Goal: Task Accomplishment & Management: Manage account settings

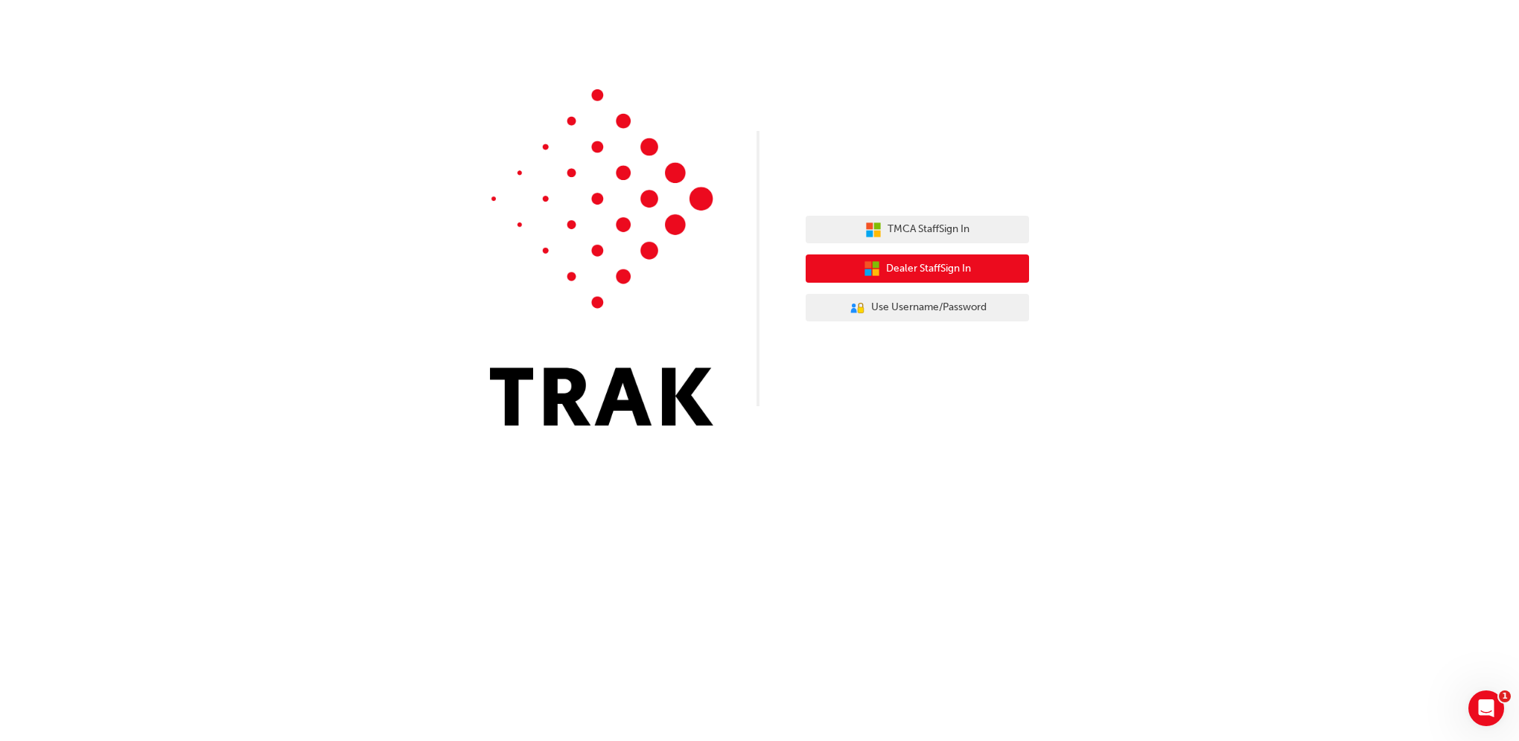
click at [983, 264] on button "Dealer Staff Sign In" at bounding box center [916, 269] width 223 height 28
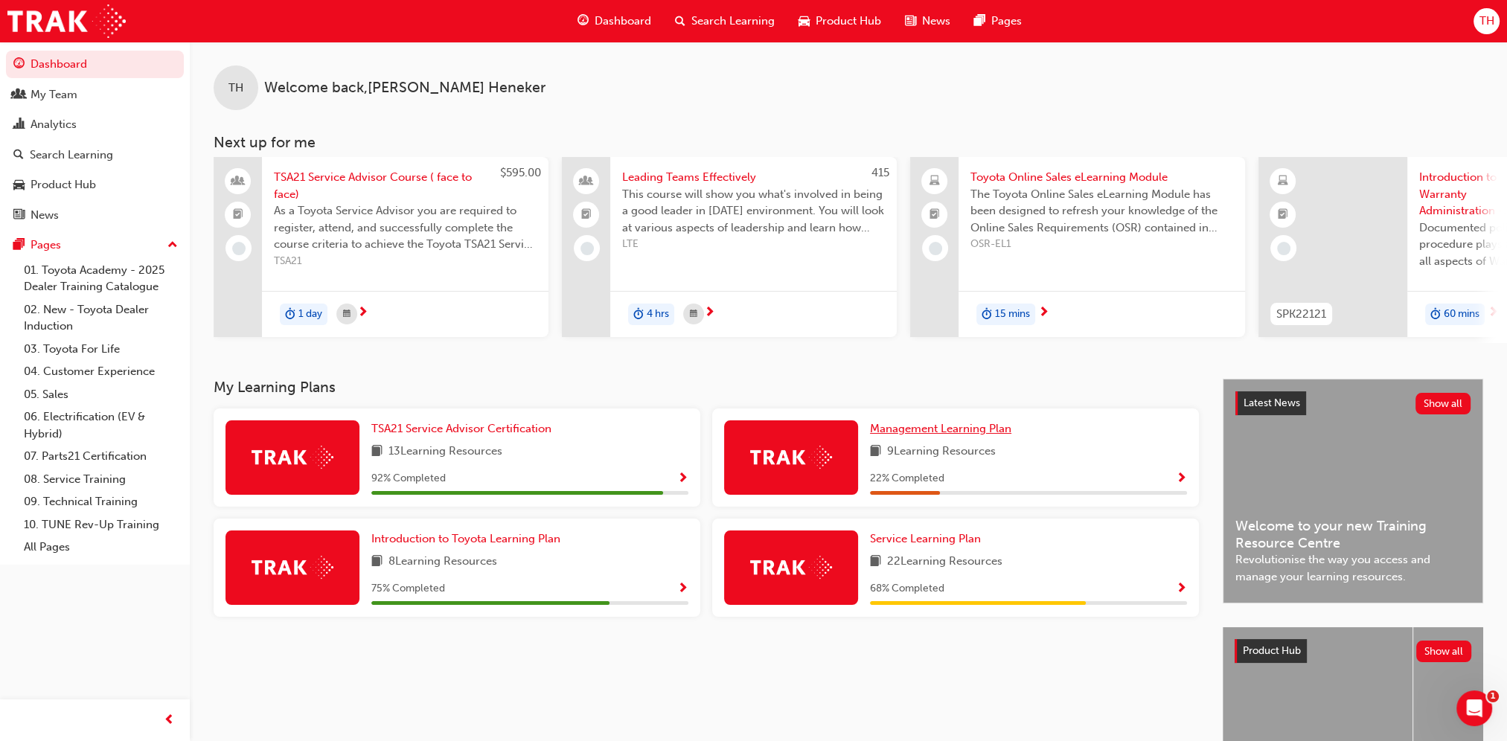
click at [907, 435] on span "Management Learning Plan" at bounding box center [940, 428] width 141 height 13
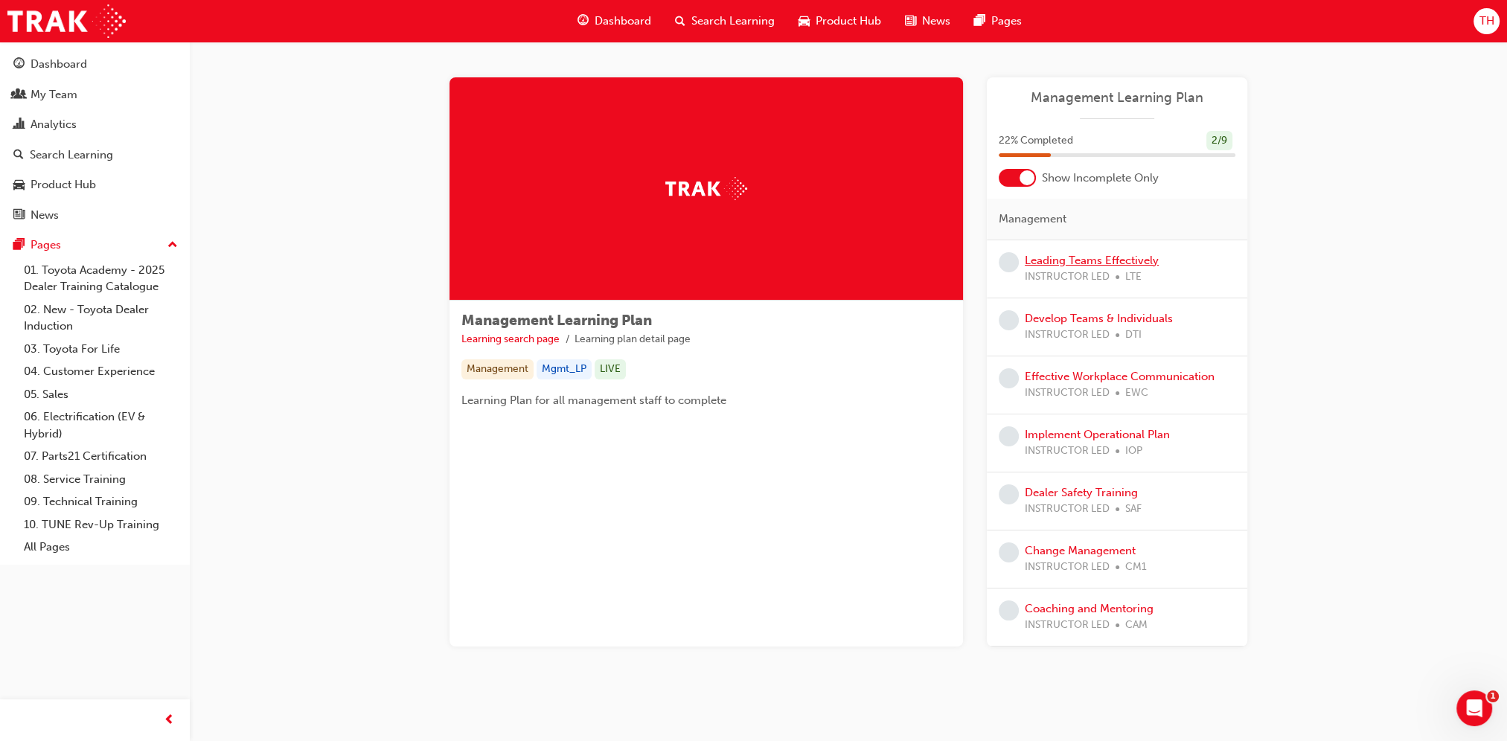
click at [1070, 261] on link "Leading Teams Effectively" at bounding box center [1092, 260] width 134 height 13
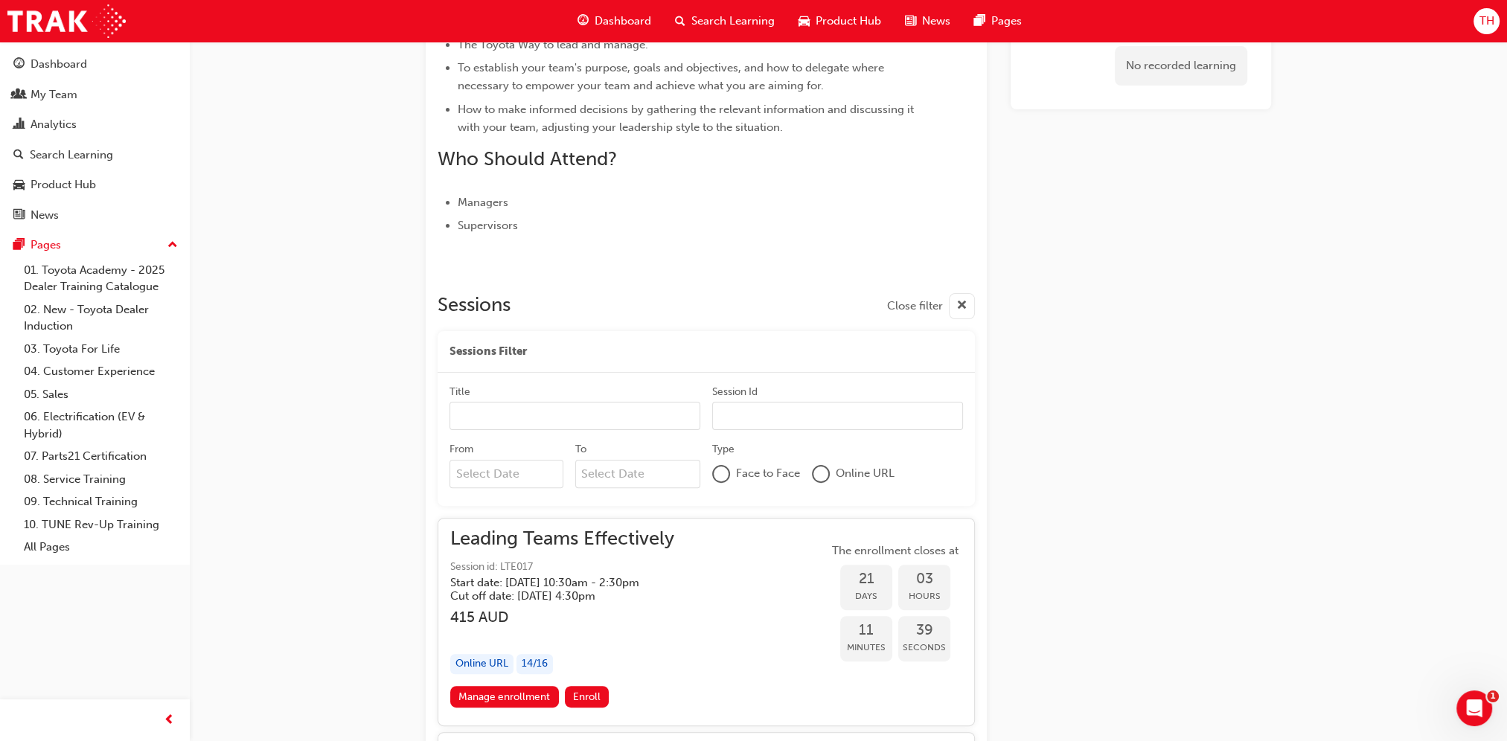
scroll to position [786, 0]
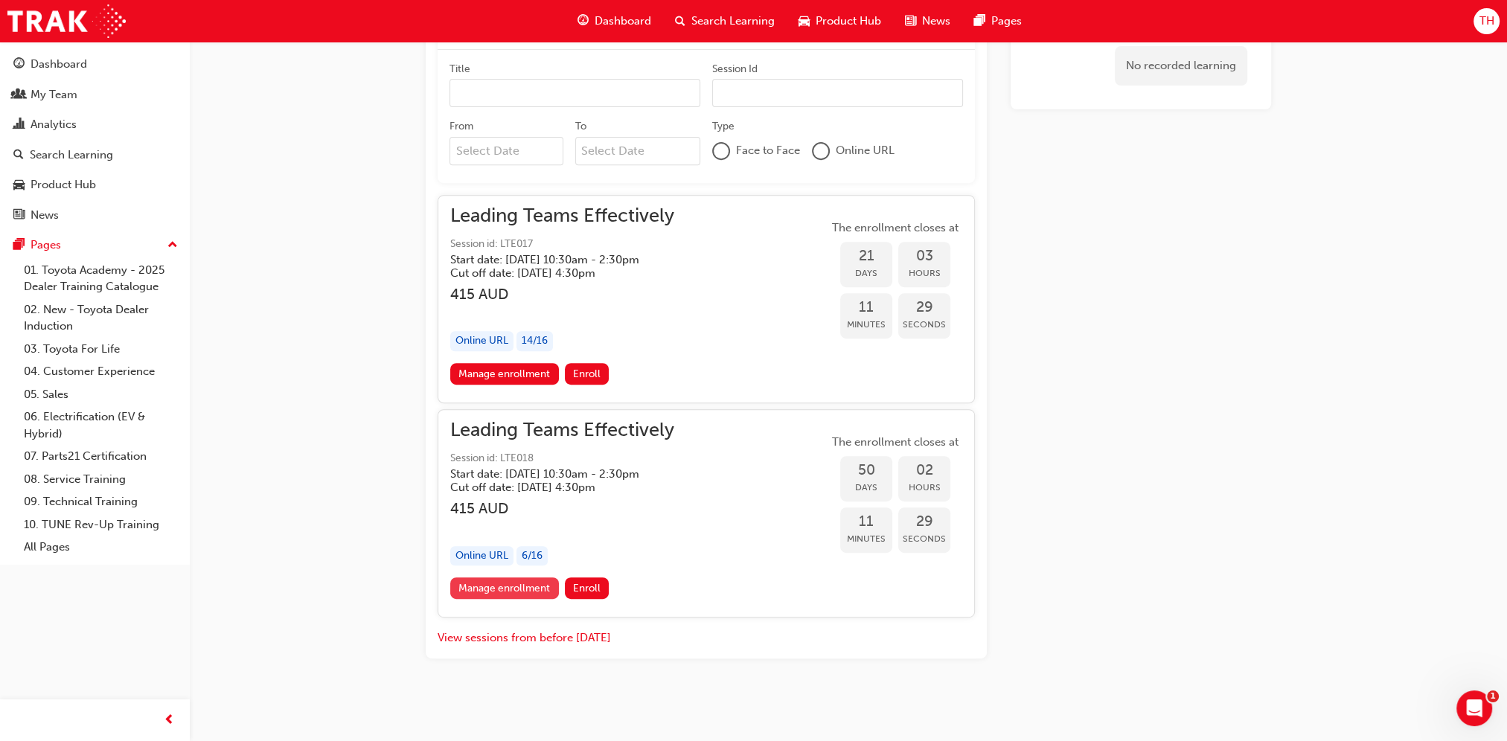
click at [512, 584] on link "Manage enrollment" at bounding box center [504, 589] width 109 height 22
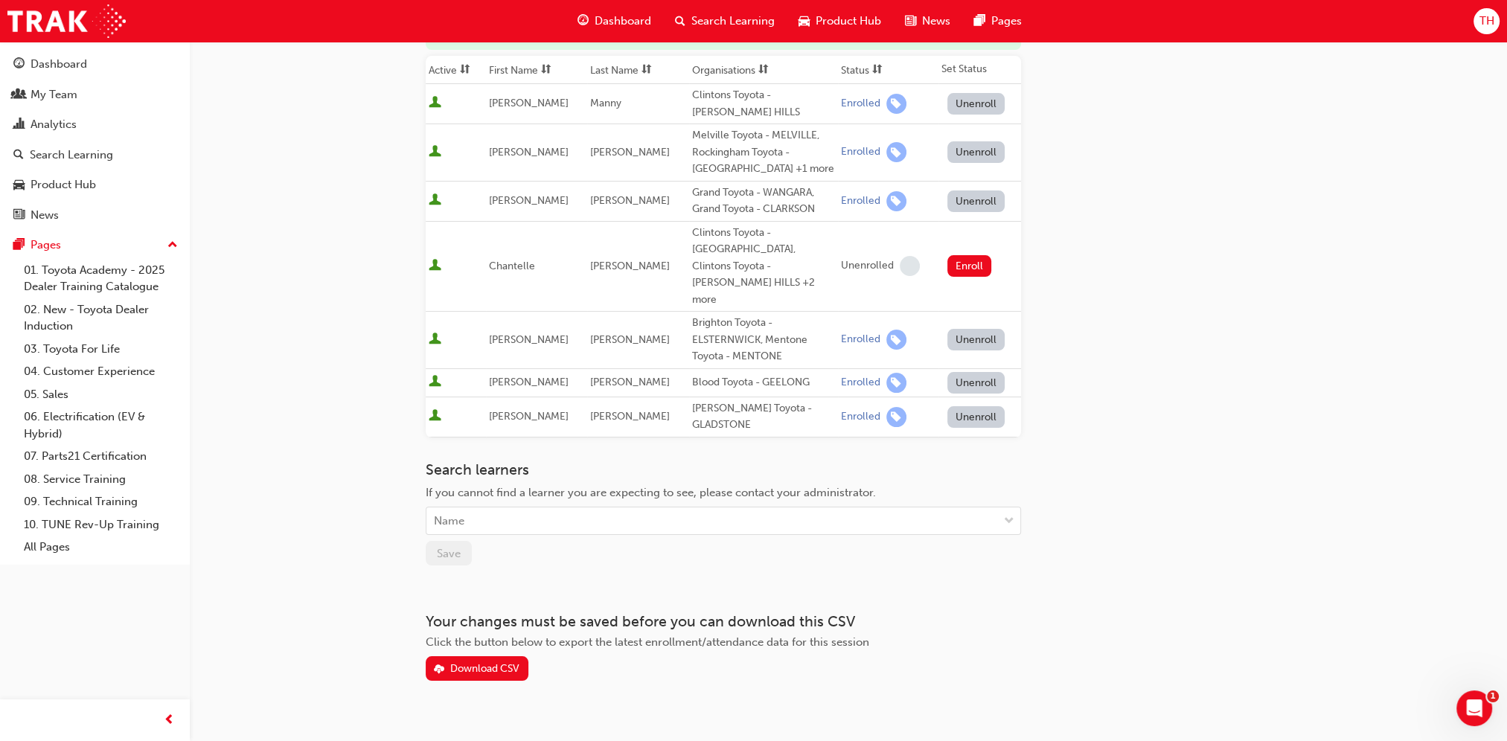
scroll to position [233, 0]
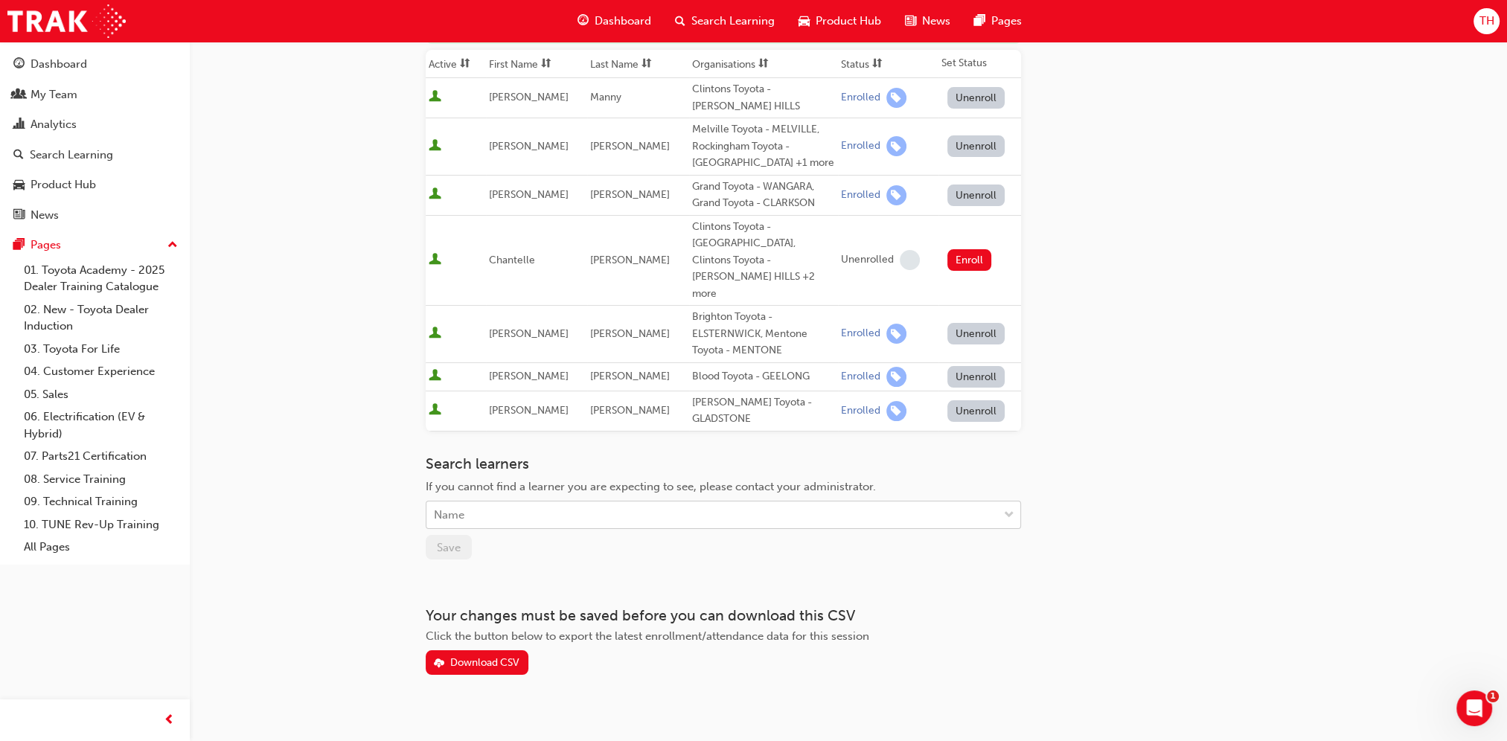
click at [524, 502] on div "Name" at bounding box center [713, 515] width 572 height 26
click at [516, 542] on div "No options" at bounding box center [724, 534] width 596 height 29
type input "mc"
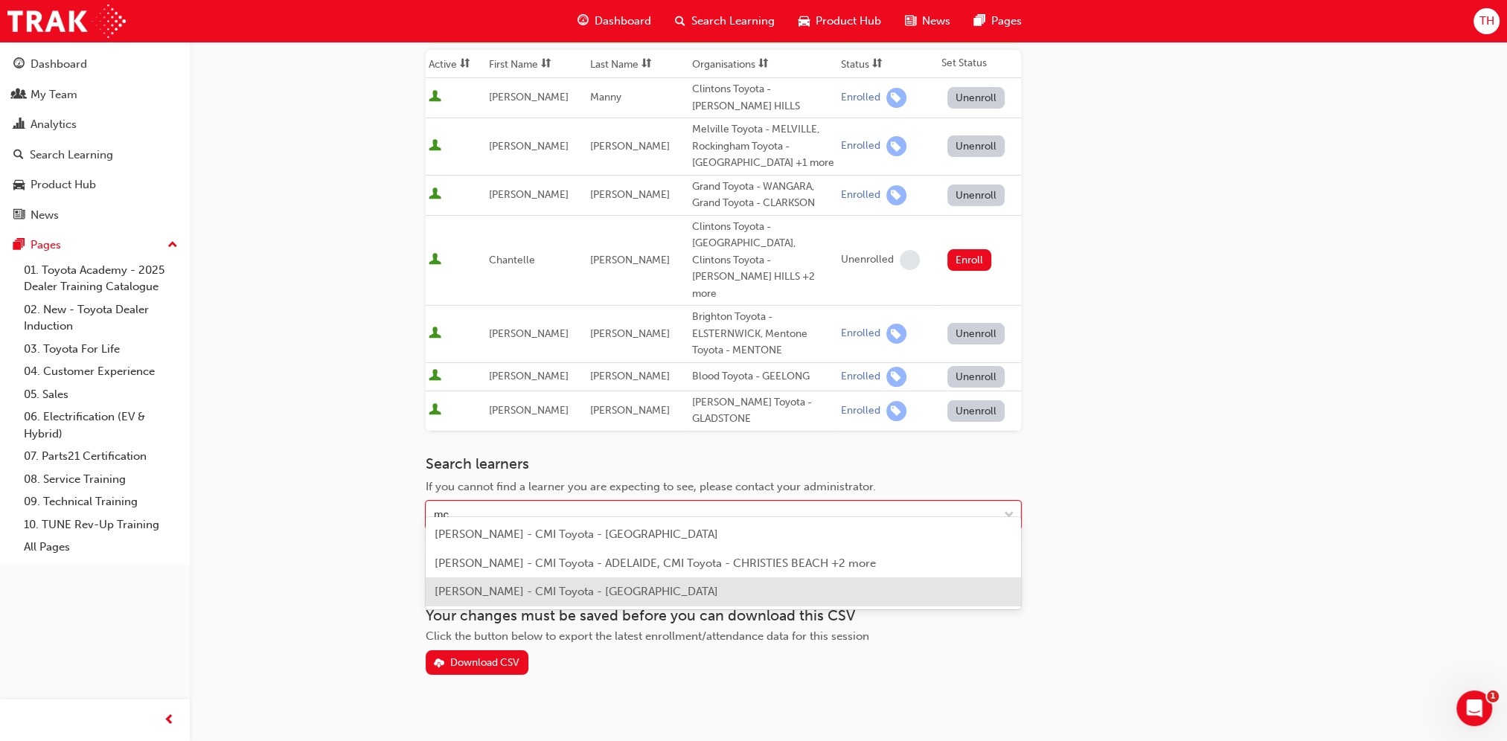
click at [536, 588] on span "[PERSON_NAME] - CMI Toyota - [GEOGRAPHIC_DATA]" at bounding box center [577, 591] width 284 height 13
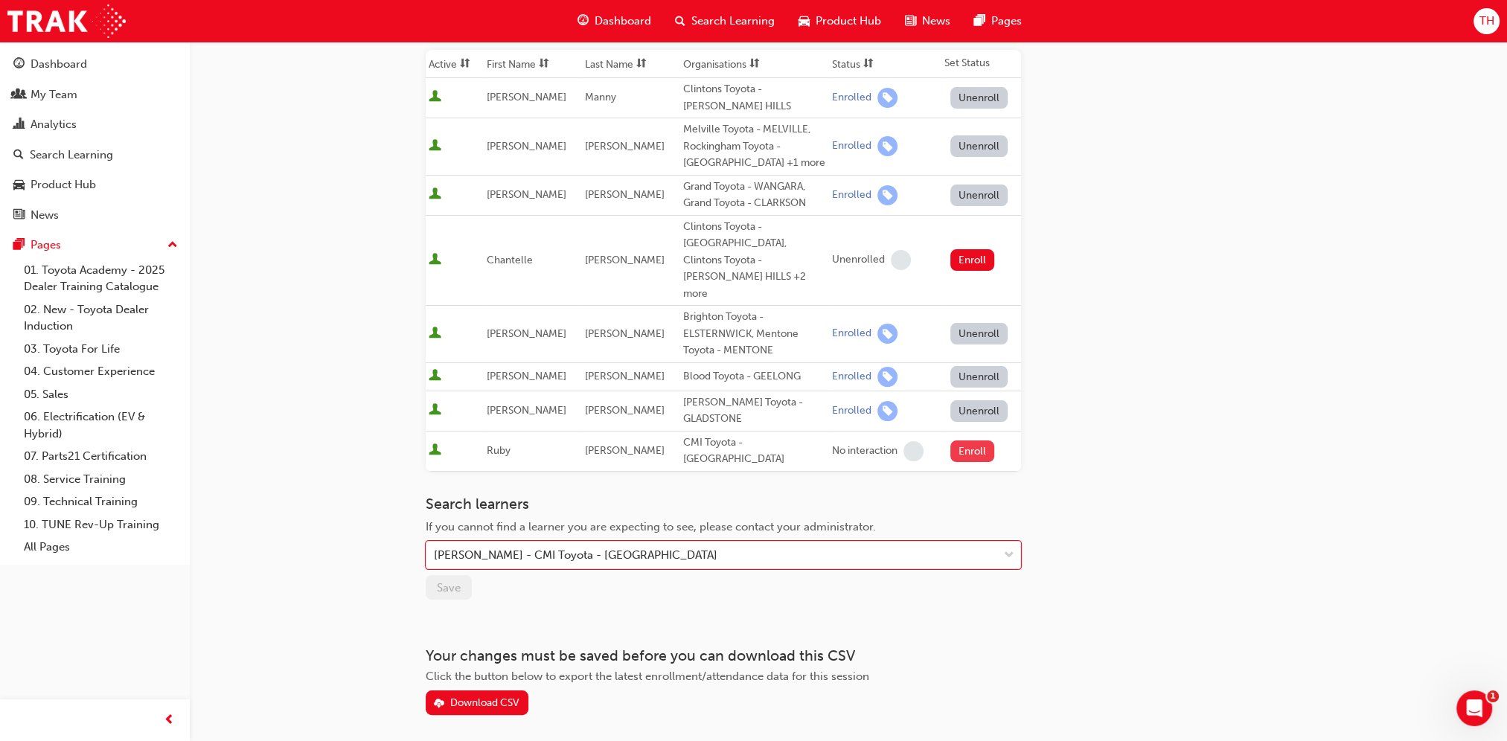
click at [978, 441] on button "Enroll" at bounding box center [973, 452] width 45 height 22
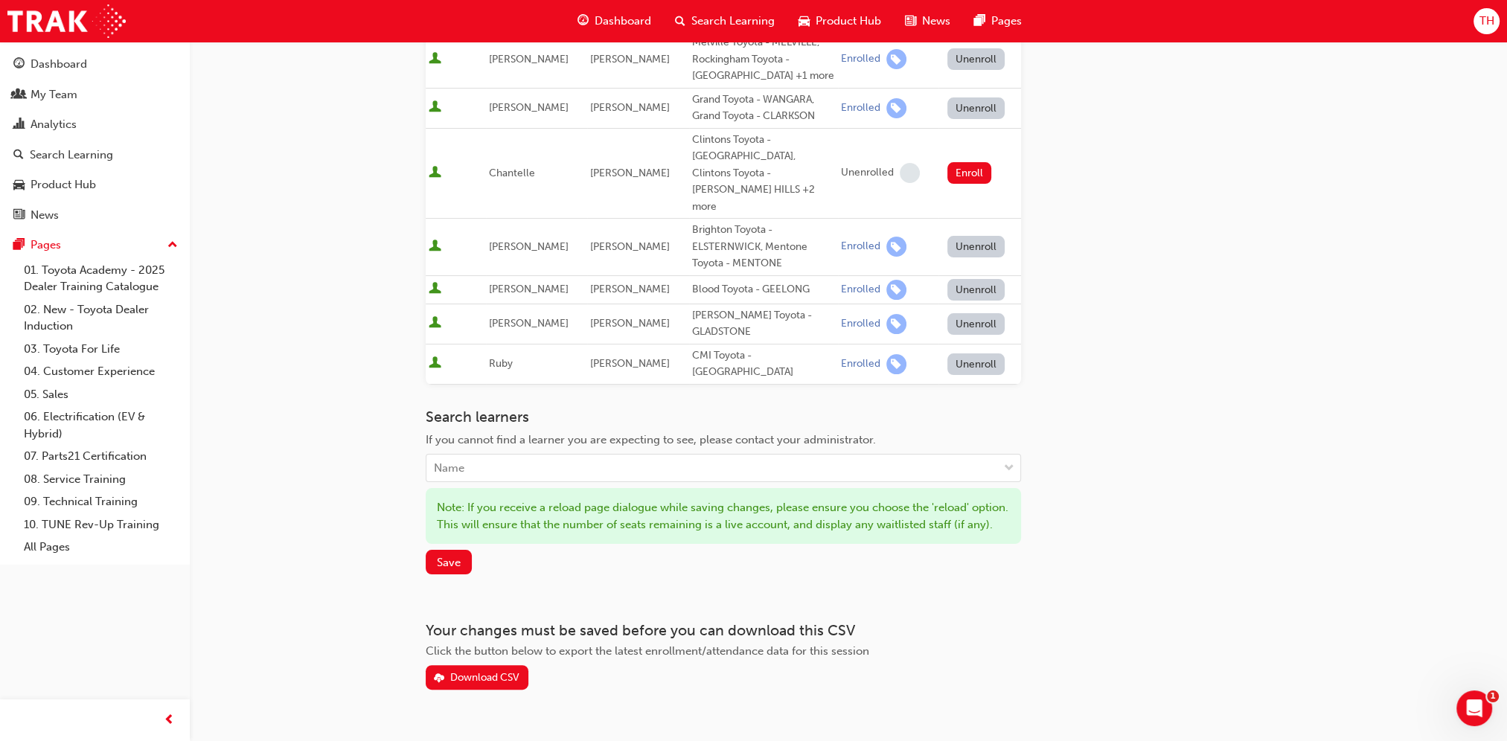
scroll to position [351, 0]
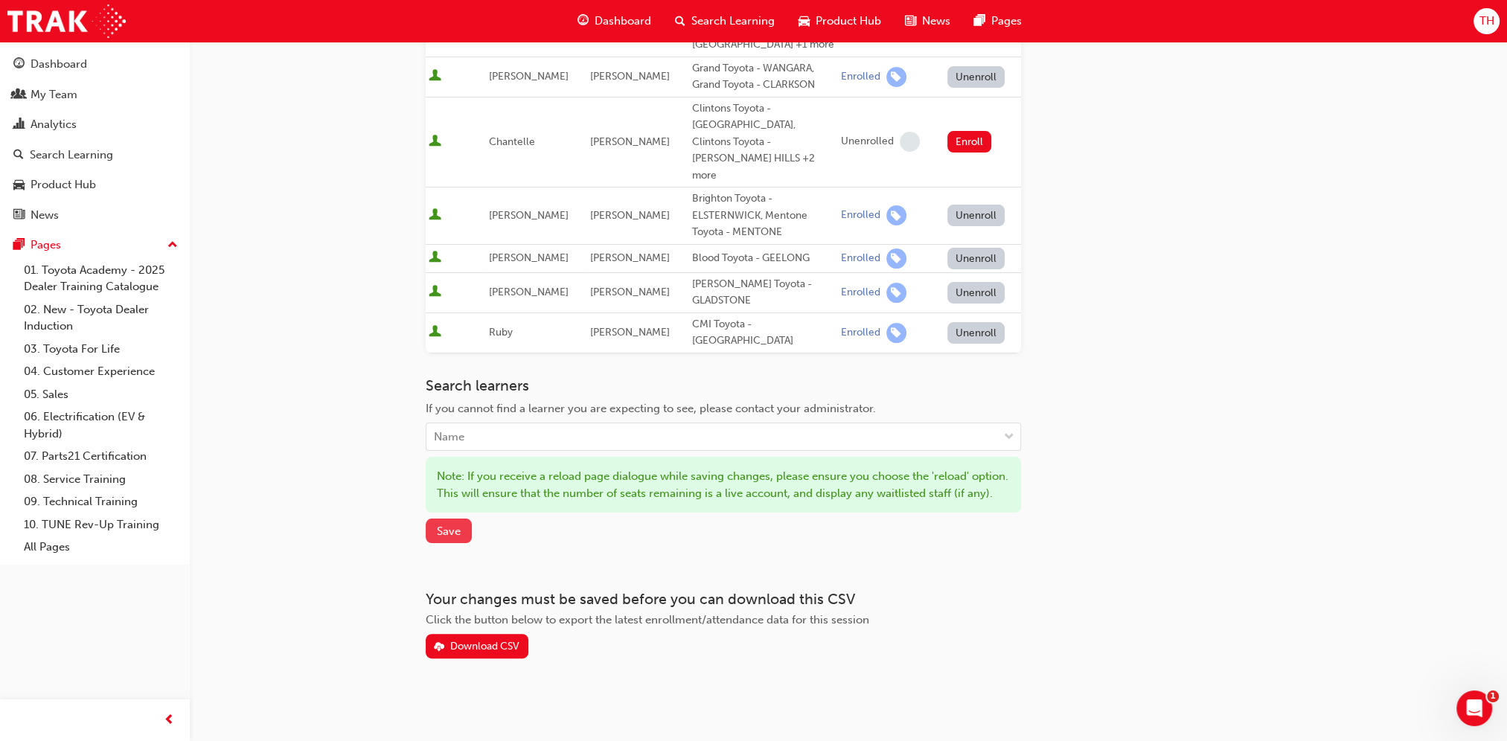
click at [440, 525] on span "Save" at bounding box center [449, 531] width 24 height 13
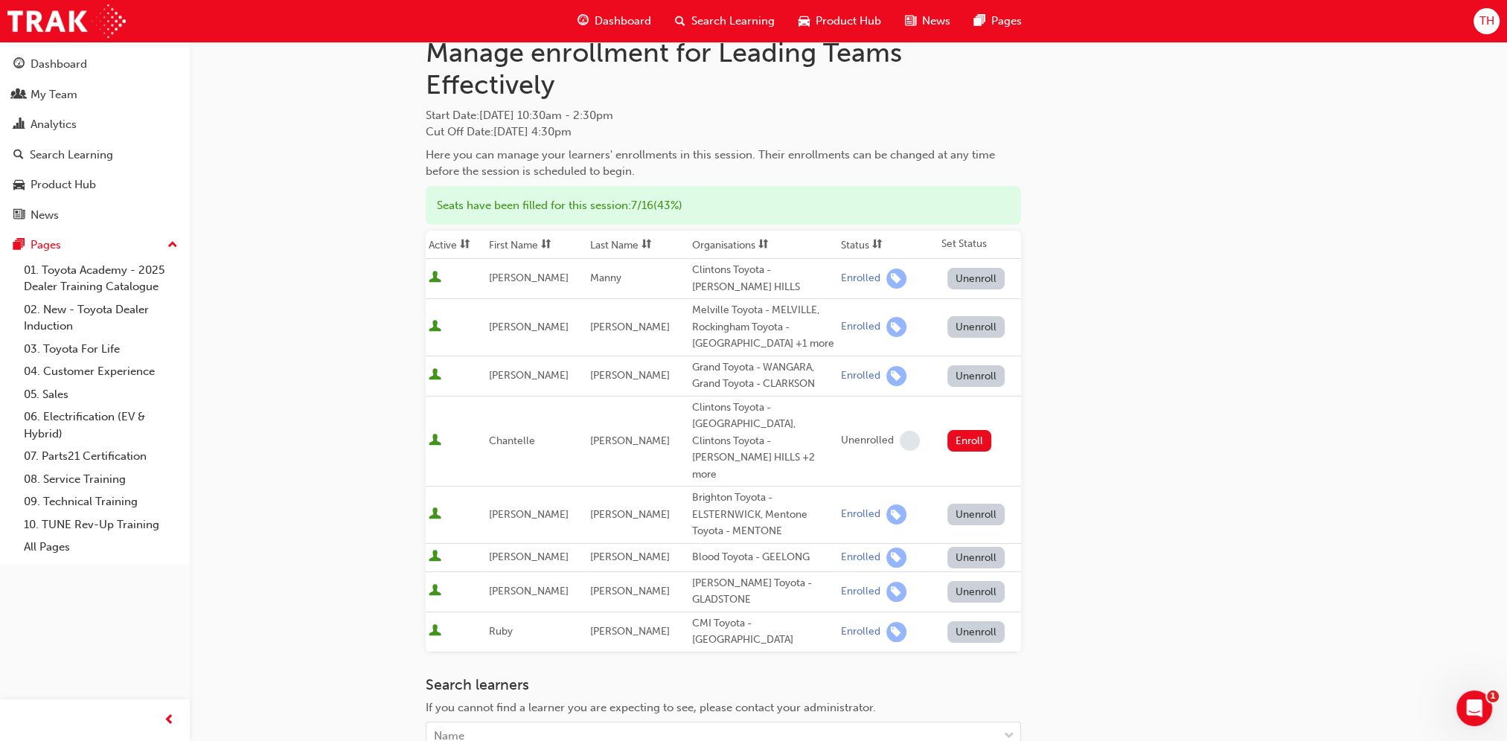
scroll to position [0, 0]
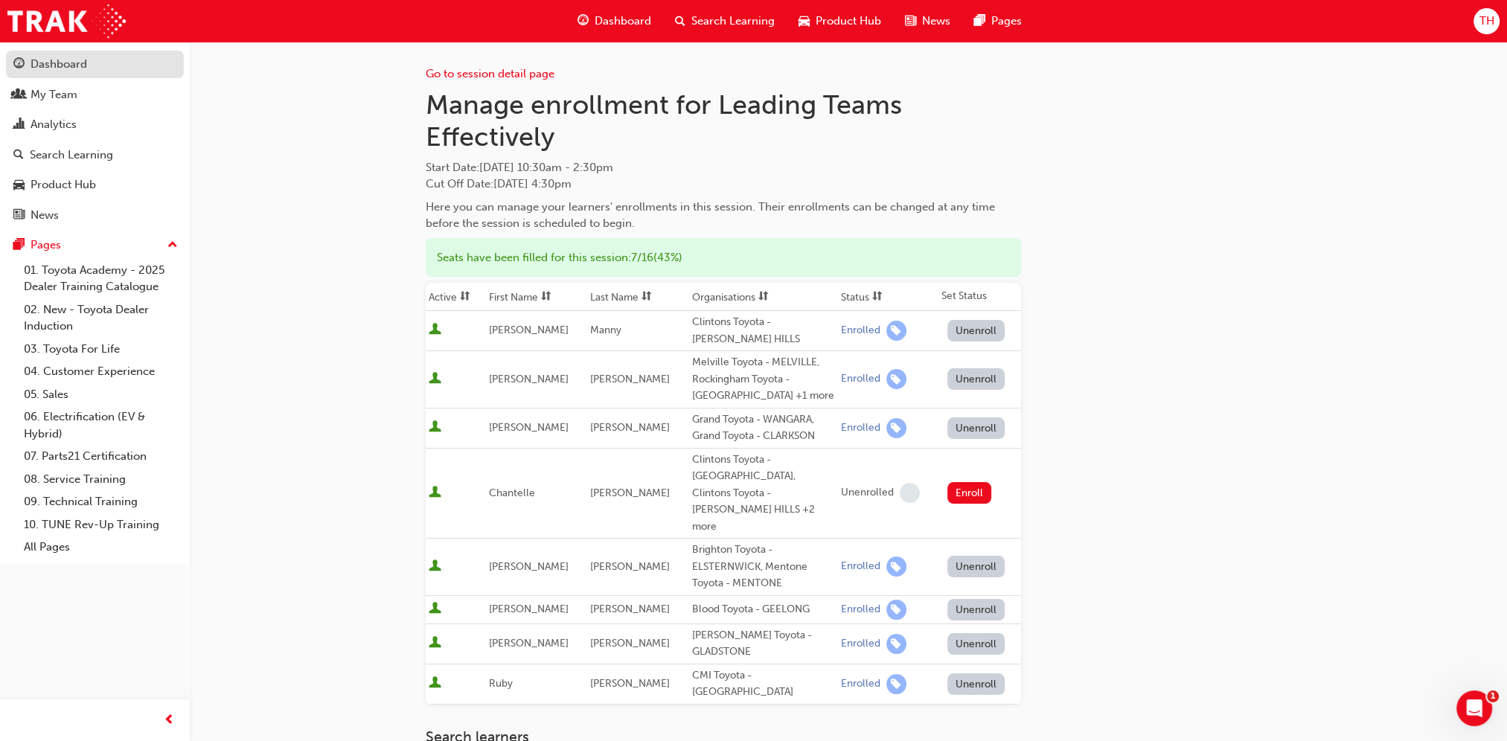
click at [64, 61] on div "Dashboard" at bounding box center [59, 64] width 57 height 17
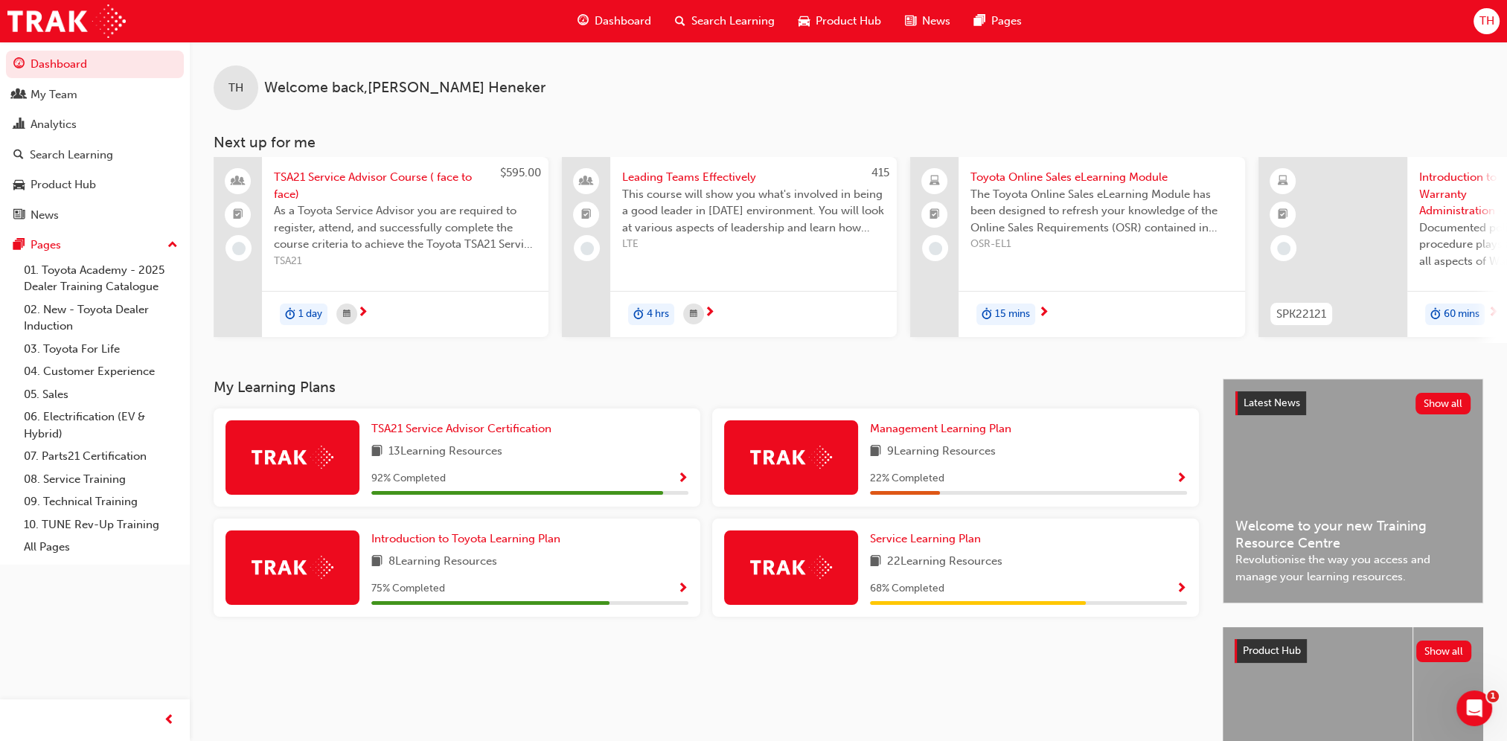
click at [999, 447] on div "9 Learning Resources" at bounding box center [1028, 452] width 317 height 19
click at [981, 431] on span "Management Learning Plan" at bounding box center [940, 428] width 141 height 13
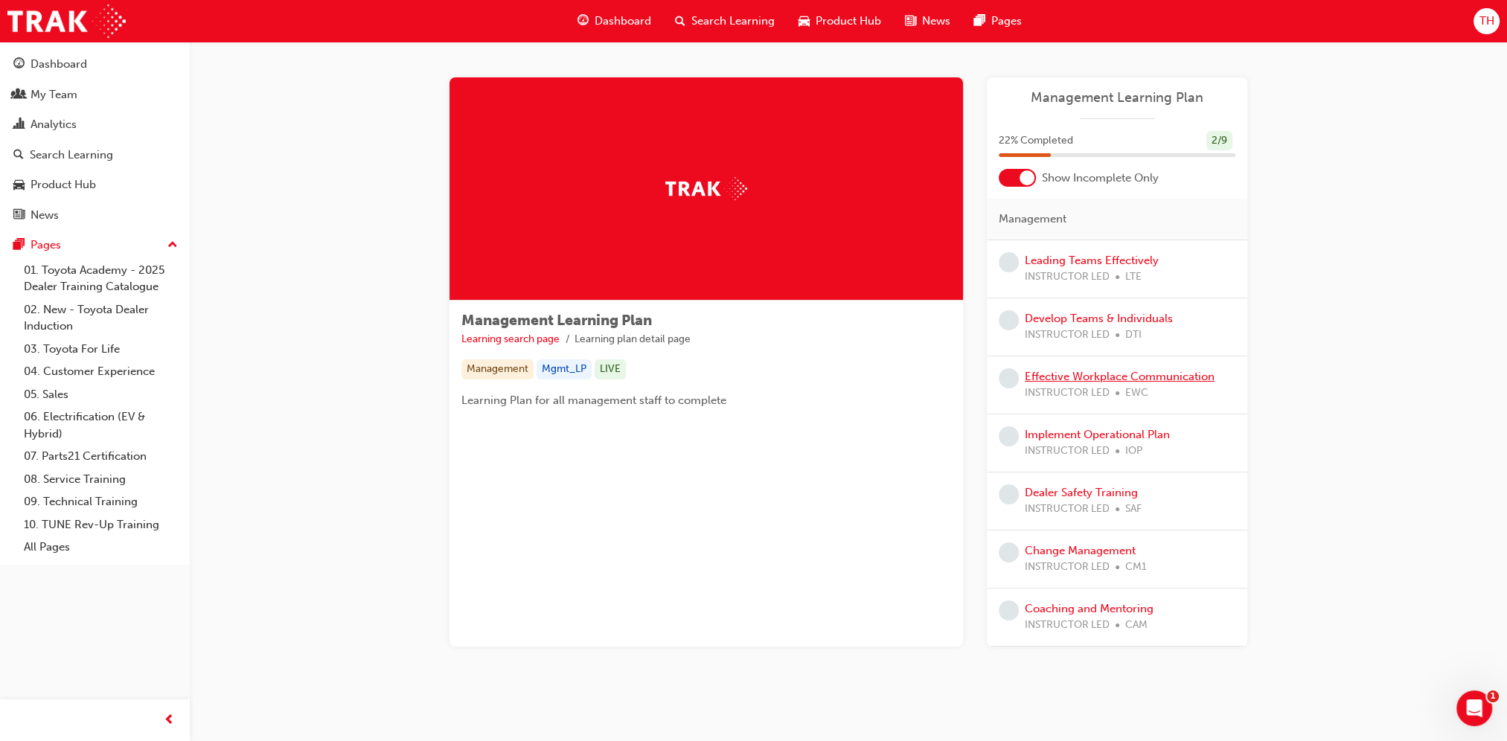
click at [1062, 375] on link "Effective Workplace Communication" at bounding box center [1120, 376] width 190 height 13
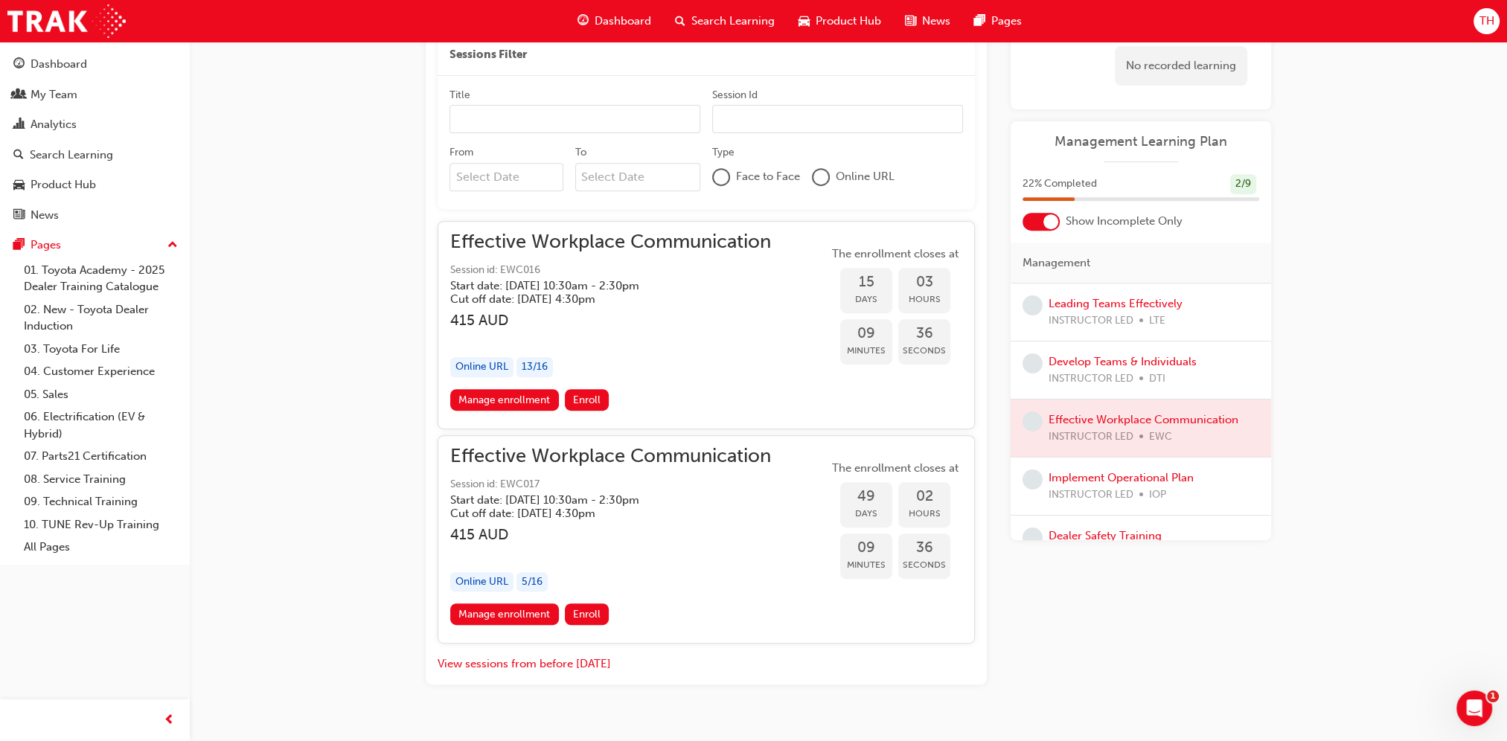
scroll to position [830, 0]
